Goal: Obtain resource: Download file/media

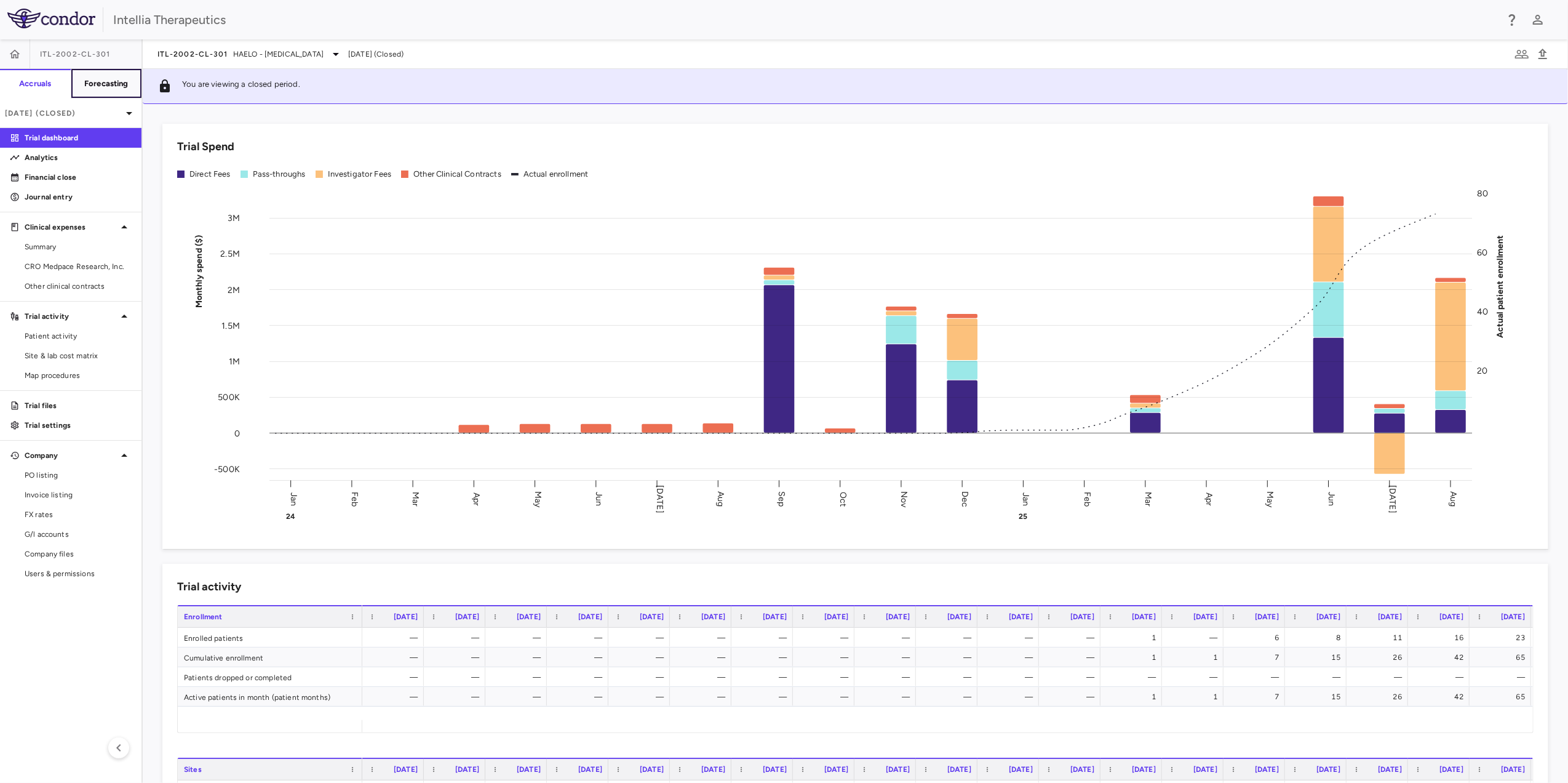
click at [83, 92] on button "Forecasting" at bounding box center [106, 84] width 71 height 30
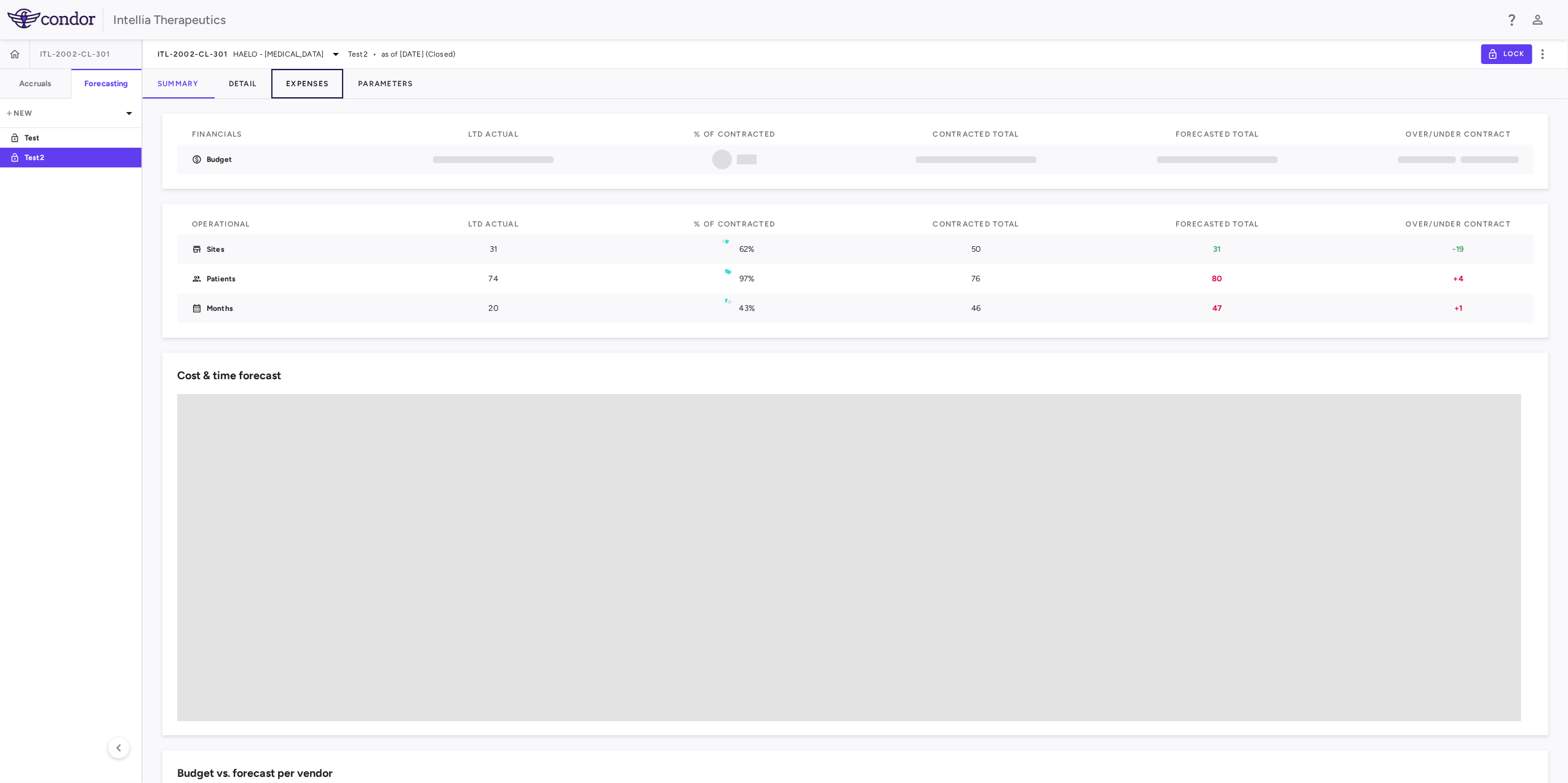
click at [321, 78] on button "Expenses" at bounding box center [307, 84] width 72 height 30
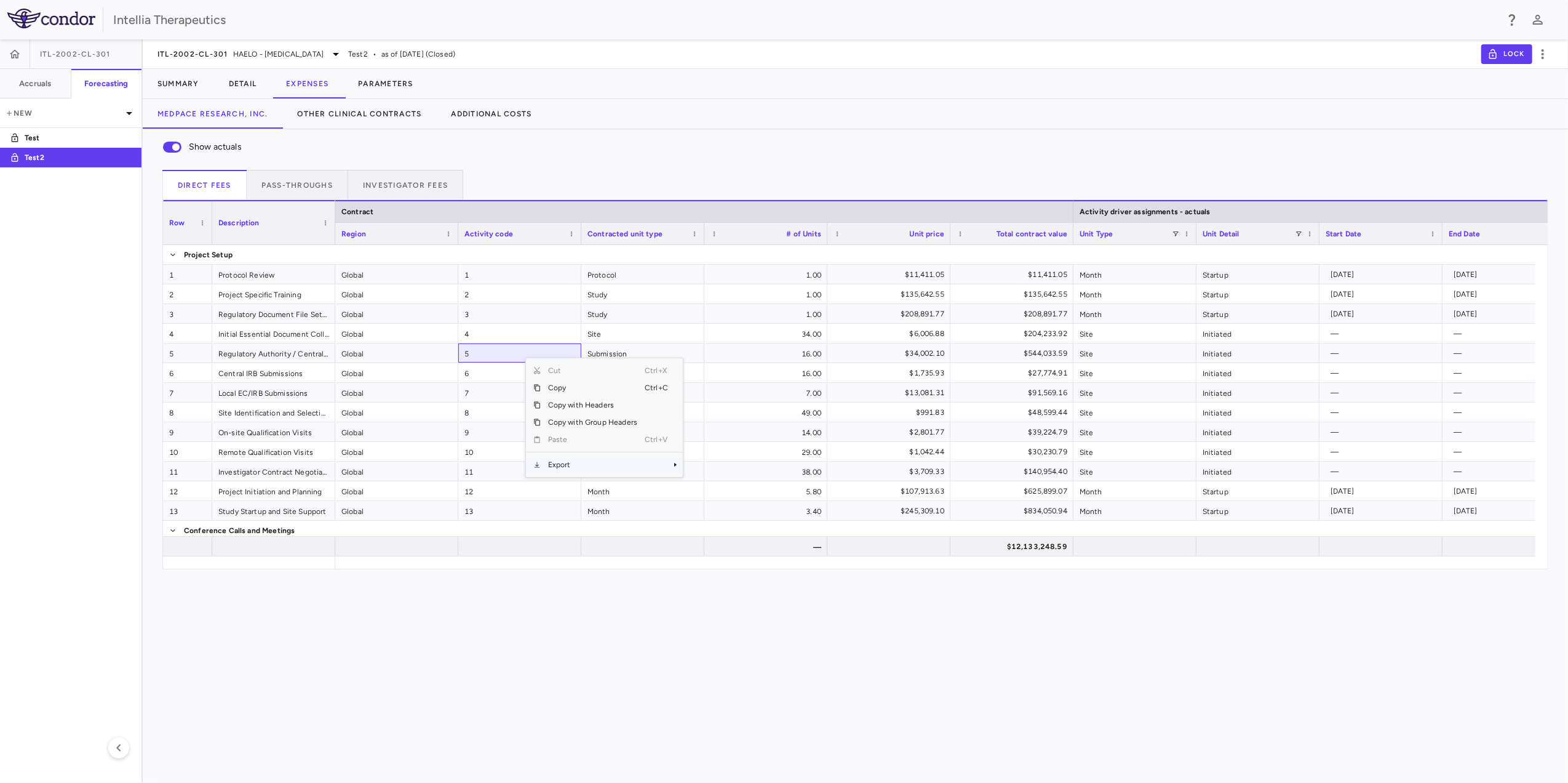
click at [584, 468] on span "Export" at bounding box center [593, 464] width 104 height 17
click at [728, 490] on span "Excel Export" at bounding box center [724, 486] width 58 height 17
